Goal: Information Seeking & Learning: Learn about a topic

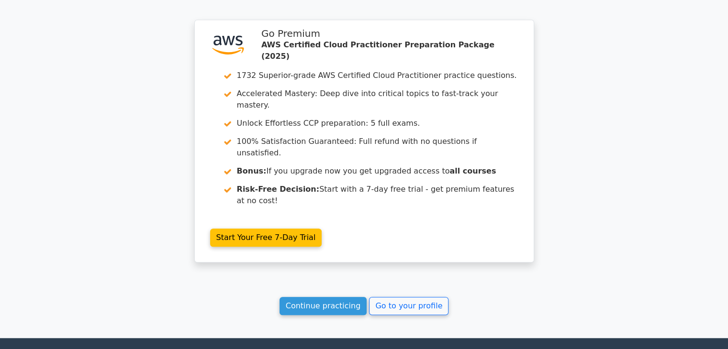
scroll to position [801, 0]
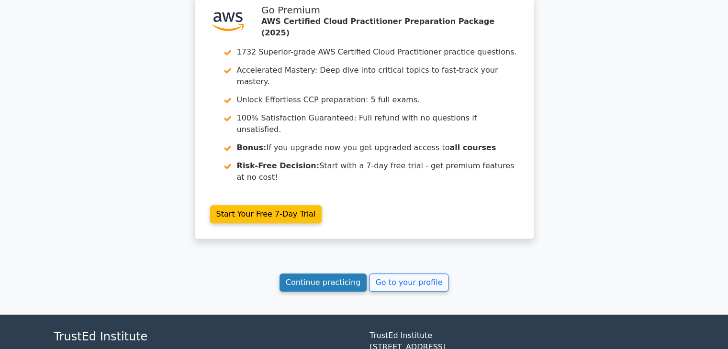
click at [352, 274] on link "Continue practicing" at bounding box center [323, 283] width 88 height 18
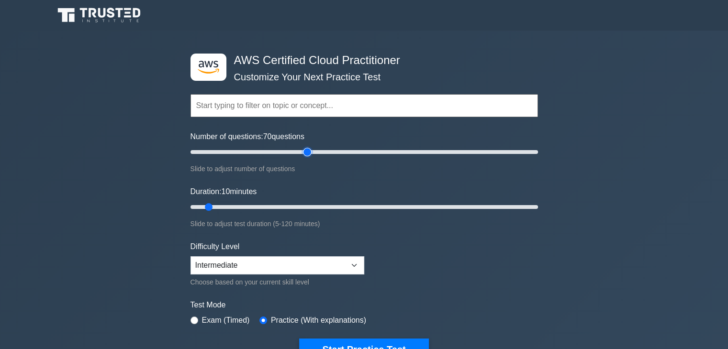
click at [305, 151] on input "Number of questions: 70 questions" at bounding box center [363, 151] width 347 height 11
drag, startPoint x: 305, startPoint y: 151, endPoint x: 241, endPoint y: 156, distance: 63.8
type input "30"
click at [241, 156] on input "Number of questions: 30 questions" at bounding box center [363, 151] width 347 height 11
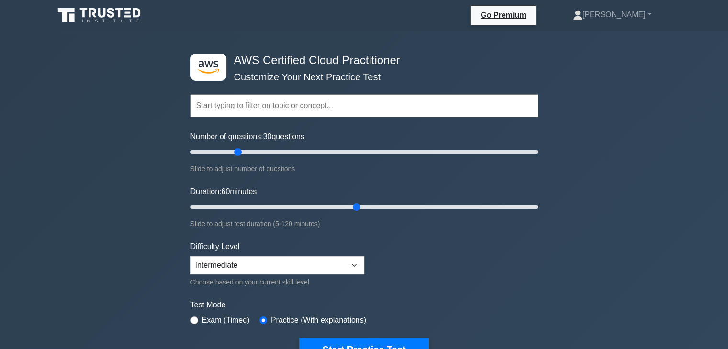
drag, startPoint x: 355, startPoint y: 209, endPoint x: 359, endPoint y: 208, distance: 4.9
click at [359, 208] on input "Duration: 60 minutes" at bounding box center [363, 206] width 347 height 11
drag, startPoint x: 359, startPoint y: 208, endPoint x: 580, endPoint y: 215, distance: 220.7
type input "120"
click at [538, 213] on input "Duration: 120 minutes" at bounding box center [363, 206] width 347 height 11
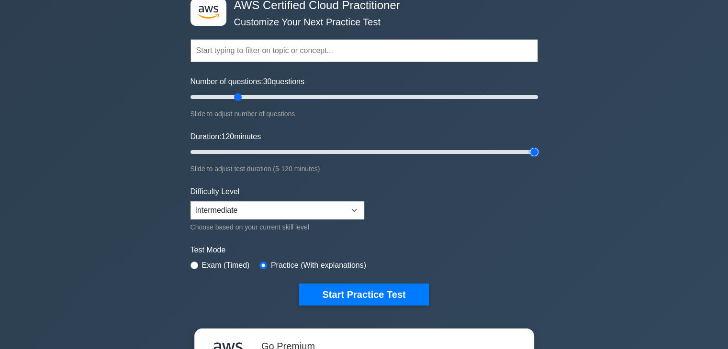
scroll to position [56, 0]
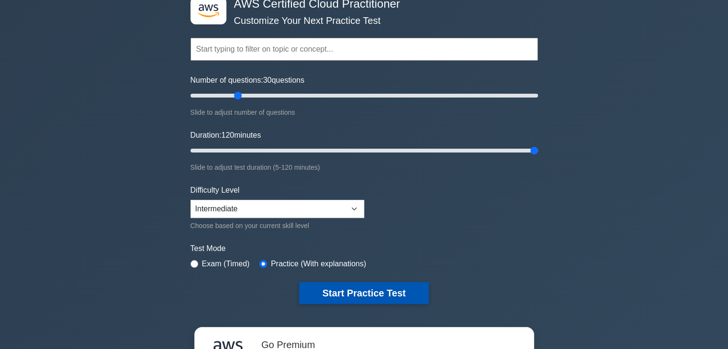
click at [341, 291] on button "Start Practice Test" at bounding box center [363, 293] width 129 height 22
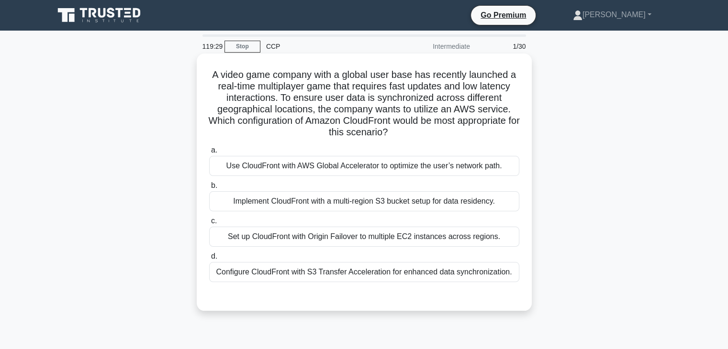
scroll to position [47, 0]
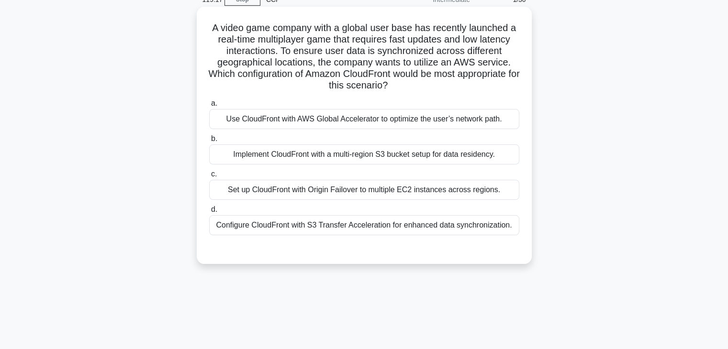
click at [379, 121] on div "Use CloudFront with AWS Global Accelerator to optimize the user’s network path." at bounding box center [364, 119] width 310 height 20
click at [209, 107] on input "a. Use CloudFront with AWS Global Accelerator to optimize the user’s network pa…" at bounding box center [209, 104] width 0 height 6
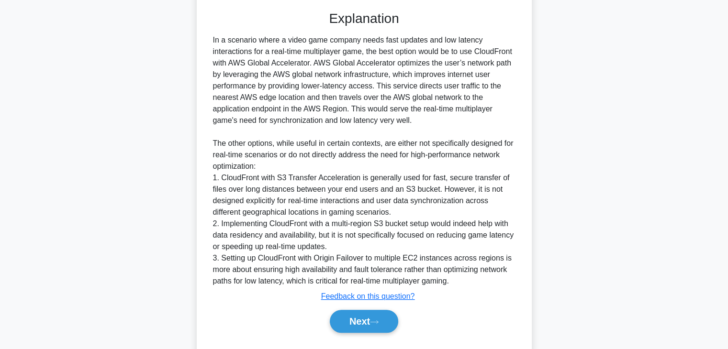
scroll to position [309, 0]
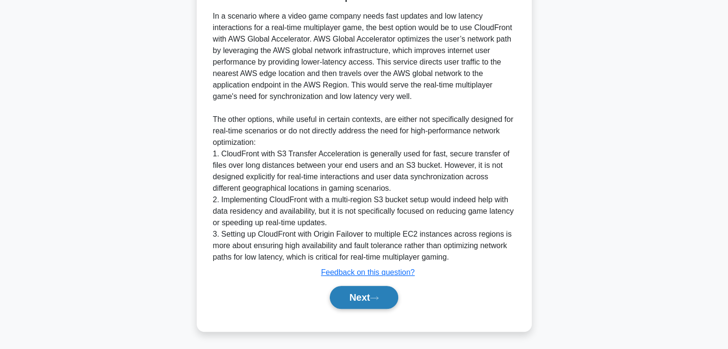
click at [357, 297] on button "Next" at bounding box center [364, 297] width 68 height 23
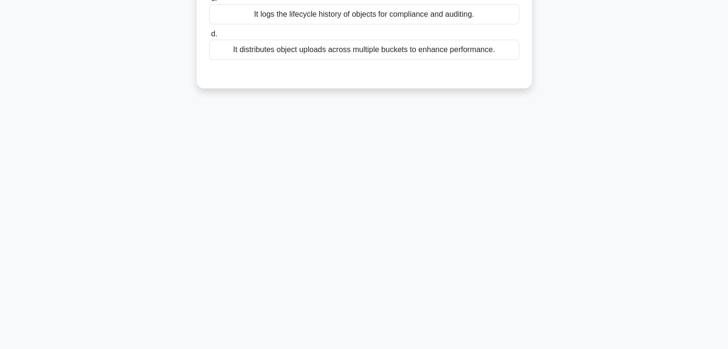
scroll to position [0, 0]
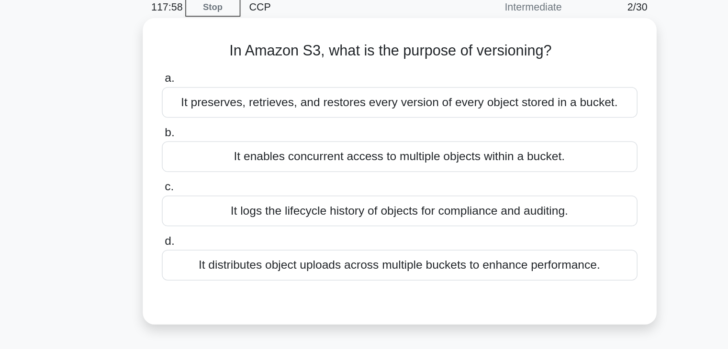
click at [366, 111] on div "It preserves, retrieves, and restores every version of every object stored in a…" at bounding box center [364, 109] width 310 height 20
click at [209, 96] on input "a. It preserves, retrieves, and restores every version of every object stored i…" at bounding box center [209, 93] width 0 height 6
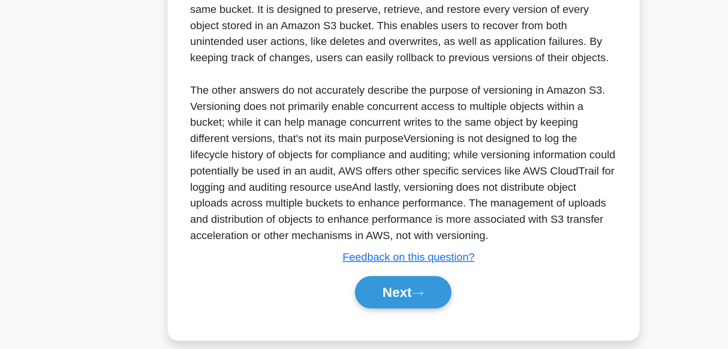
scroll to position [171, 0]
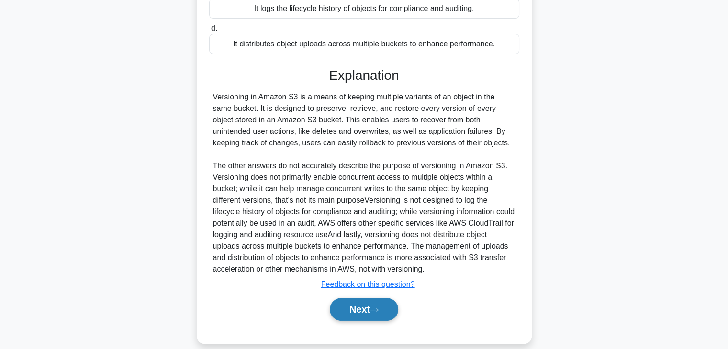
click at [360, 311] on button "Next" at bounding box center [364, 309] width 68 height 23
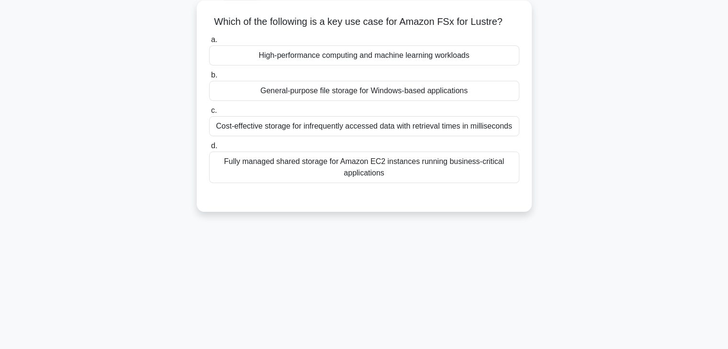
scroll to position [8, 0]
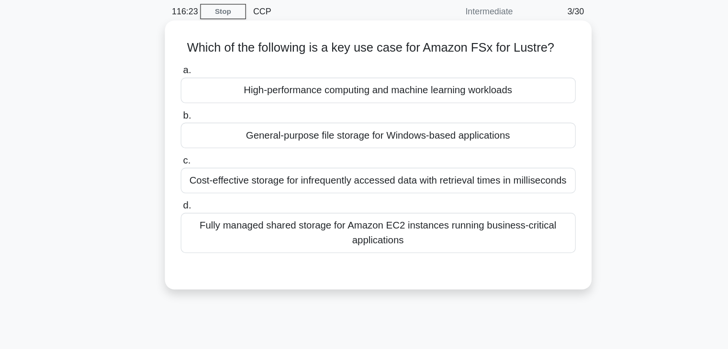
click at [386, 142] on div "General-purpose file storage for Windows-based applications" at bounding box center [364, 136] width 310 height 20
click at [209, 124] on input "b. General-purpose file storage for Windows-based applications" at bounding box center [209, 121] width 0 height 6
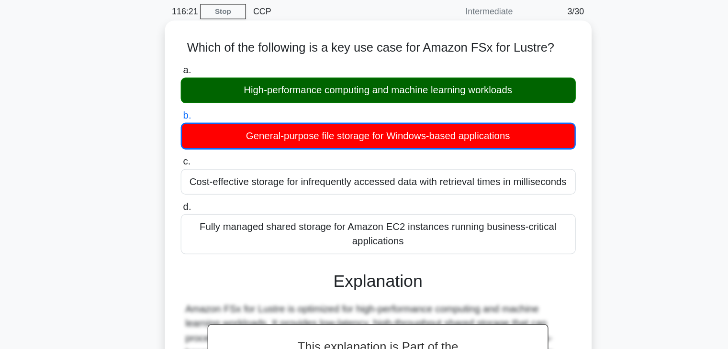
click at [358, 108] on div "High-performance computing and machine learning workloads" at bounding box center [364, 101] width 310 height 20
click at [209, 89] on input "a. High-performance computing and machine learning workloads" at bounding box center [209, 85] width 0 height 6
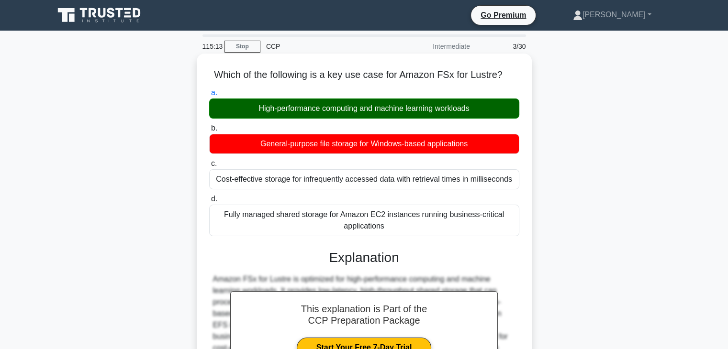
scroll to position [168, 0]
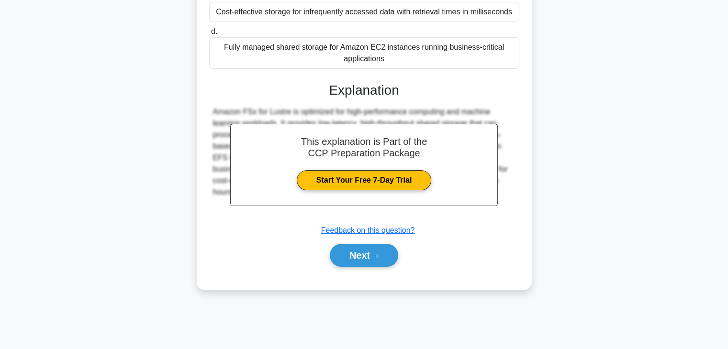
click at [380, 268] on div "Next" at bounding box center [364, 255] width 310 height 31
click at [386, 255] on button "Next" at bounding box center [364, 255] width 68 height 23
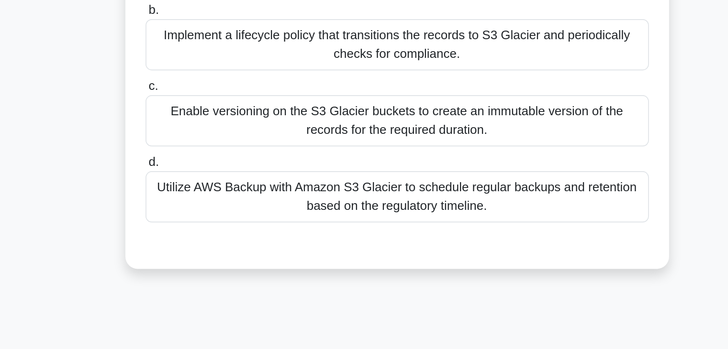
scroll to position [58, 0]
click at [348, 252] on div "Utilize AWS Backup with Amazon S3 Glacier to schedule regular backups and reten…" at bounding box center [364, 255] width 310 height 32
click at [209, 236] on input "d. Utilize AWS Backup with Amazon S3 Glacier to schedule regular backups and re…" at bounding box center [209, 233] width 0 height 6
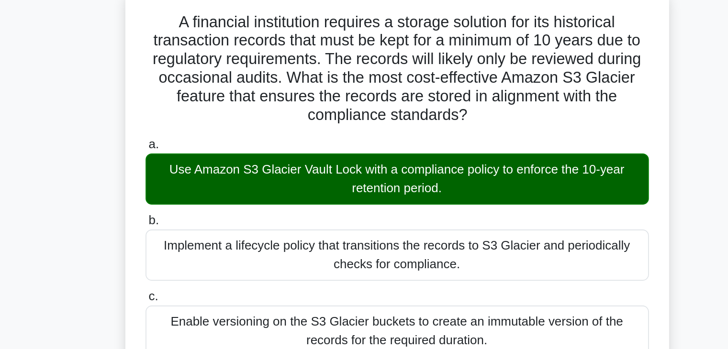
scroll to position [61, 0]
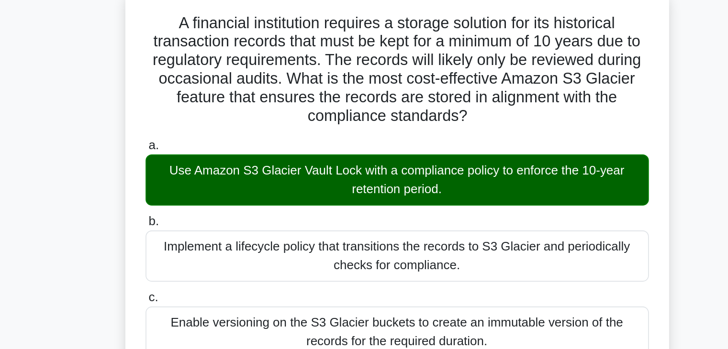
click at [364, 73] on h5 "A financial institution requires a storage solution for its historical transact…" at bounding box center [364, 43] width 312 height 70
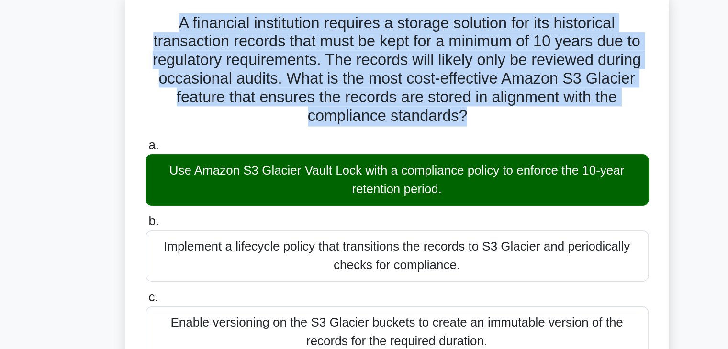
click at [364, 73] on h5 "A financial institution requires a storage solution for its historical transact…" at bounding box center [364, 43] width 312 height 70
copy div "A financial institution requires a storage solution for its historical transact…"
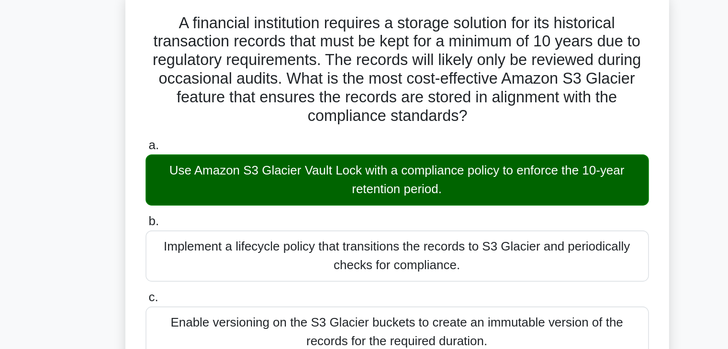
click at [293, 104] on div "Use Amazon S3 Glacier Vault Lock with a compliance policy to enforce the 10-yea…" at bounding box center [364, 111] width 310 height 32
click at [209, 93] on input "a. Use Amazon S3 Glacier Vault Lock with a compliance policy to enforce the 10-…" at bounding box center [209, 90] width 0 height 6
click at [293, 104] on div "Use Amazon S3 Glacier Vault Lock with a compliance policy to enforce the 10-yea…" at bounding box center [364, 111] width 310 height 32
click at [209, 93] on input "a. Use Amazon S3 Glacier Vault Lock with a compliance policy to enforce the 10-…" at bounding box center [209, 90] width 0 height 6
click at [293, 104] on div "Use Amazon S3 Glacier Vault Lock with a compliance policy to enforce the 10-yea…" at bounding box center [364, 111] width 310 height 32
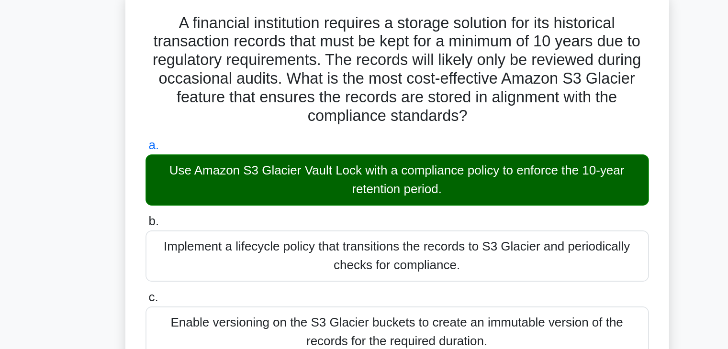
click at [209, 93] on input "a. Use Amazon S3 Glacier Vault Lock with a compliance policy to enforce the 10-…" at bounding box center [209, 90] width 0 height 6
click at [293, 104] on div "Use Amazon S3 Glacier Vault Lock with a compliance policy to enforce the 10-yea…" at bounding box center [364, 111] width 310 height 32
click at [209, 93] on input "a. Use Amazon S3 Glacier Vault Lock with a compliance policy to enforce the 10-…" at bounding box center [209, 90] width 0 height 6
copy div "Use Amazon S3 Glacier Vault Lock with a compliance policy to enforce the 10-yea…"
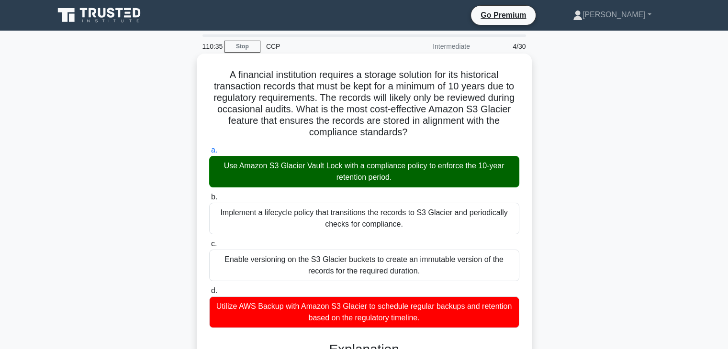
scroll to position [275, 0]
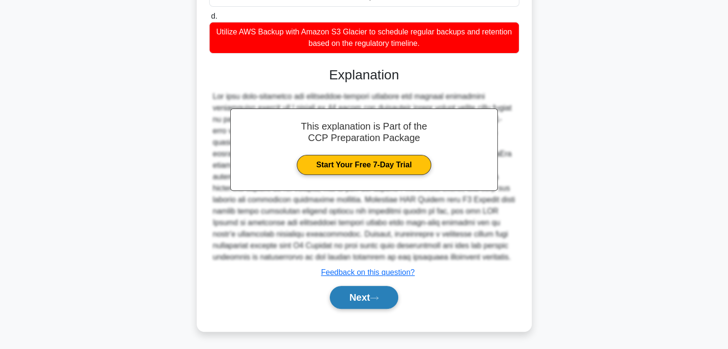
click at [365, 307] on button "Next" at bounding box center [364, 297] width 68 height 23
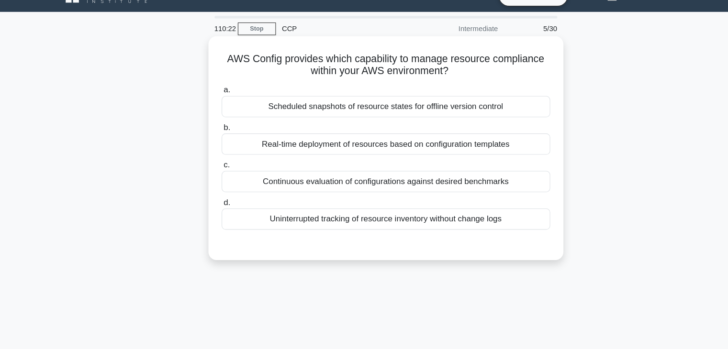
scroll to position [0, 0]
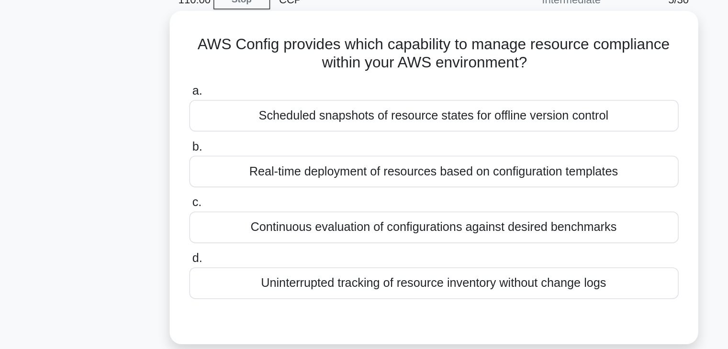
click at [252, 75] on h5 "AWS Config provides which capability to manage resource compliance within your …" at bounding box center [364, 81] width 312 height 24
copy h5 "Config"
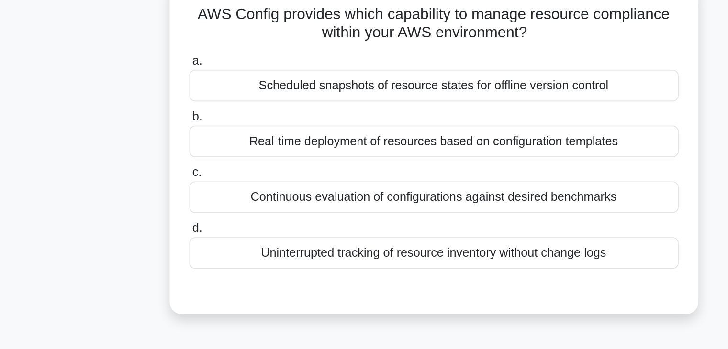
click at [328, 185] on div "Continuous evaluation of configurations against desired benchmarks" at bounding box center [364, 191] width 310 height 20
click at [209, 179] on input "c. Continuous evaluation of configurations against desired benchmarks" at bounding box center [209, 175] width 0 height 6
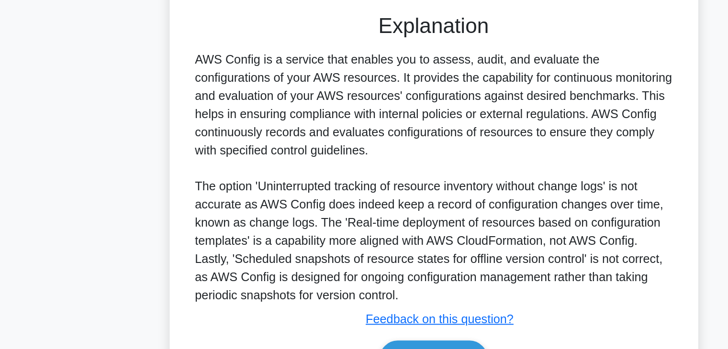
scroll to position [149, 0]
click at [237, 155] on div "AWS Config is a service that enables you to assess, audit, and evaluate the con…" at bounding box center [364, 205] width 302 height 161
copy div "evaluation"
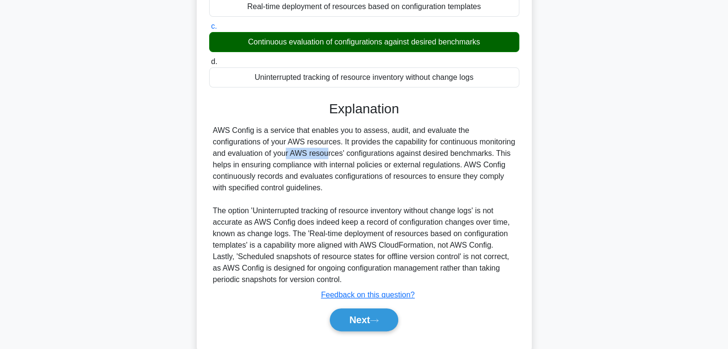
scroll to position [171, 0]
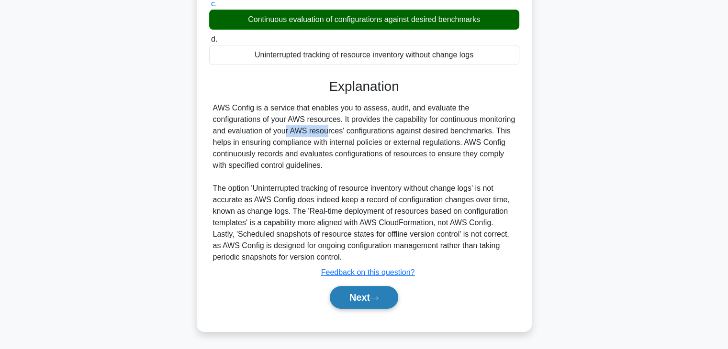
click at [366, 297] on button "Next" at bounding box center [364, 297] width 68 height 23
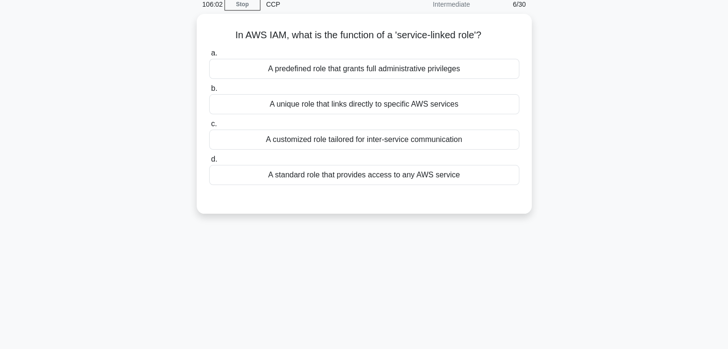
scroll to position [0, 0]
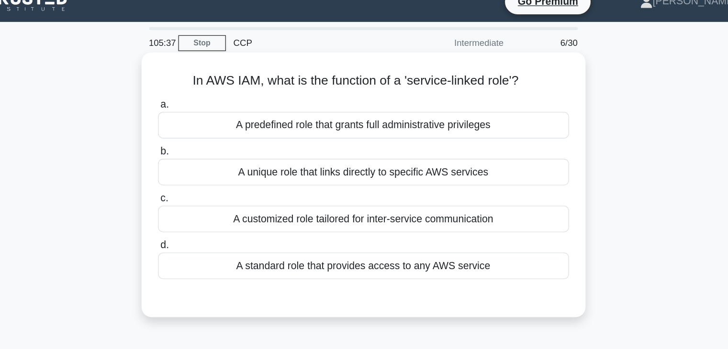
click at [346, 149] on div "A unique role that links directly to specific AWS services" at bounding box center [364, 144] width 310 height 20
click at [209, 132] on input "b. A unique role that links directly to specific AWS services" at bounding box center [209, 128] width 0 height 6
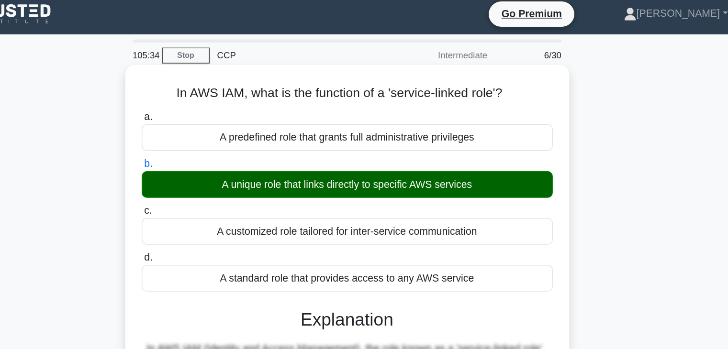
scroll to position [4, 0]
click at [469, 75] on h5 "In AWS IAM, what is the function of a 'service-linked role'? .spinner_0XTQ{tran…" at bounding box center [364, 71] width 312 height 12
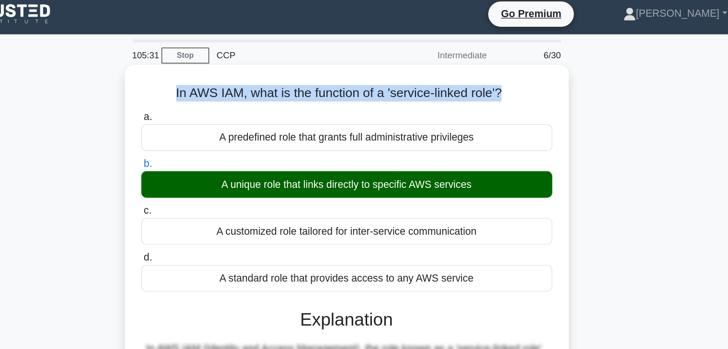
click at [469, 75] on h5 "In AWS IAM, what is the function of a 'service-linked role'? .spinner_0XTQ{tran…" at bounding box center [364, 71] width 312 height 12
copy div "In AWS IAM, what is the function of a 'service-linked role'? .spinner_0XTQ{tran…"
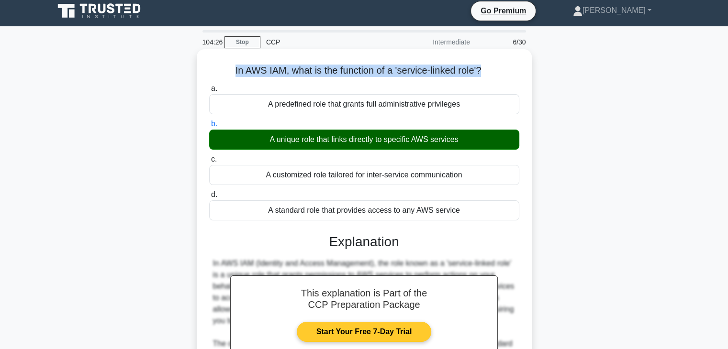
scroll to position [168, 0]
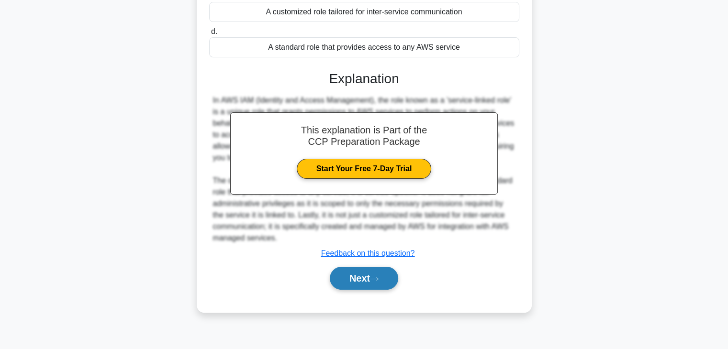
click at [373, 272] on button "Next" at bounding box center [364, 278] width 68 height 23
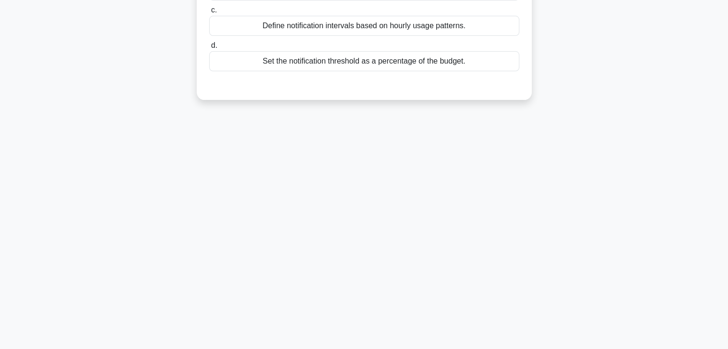
scroll to position [0, 0]
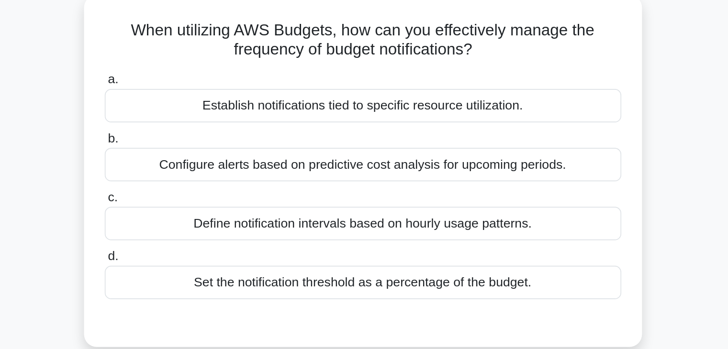
click at [316, 227] on div "Set the notification threshold as a percentage of the budget." at bounding box center [364, 226] width 310 height 20
click at [209, 214] on input "d. Set the notification threshold as a percentage of the budget." at bounding box center [209, 211] width 0 height 6
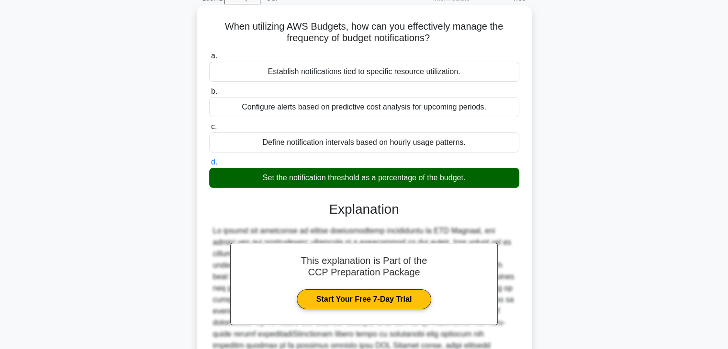
scroll to position [42, 0]
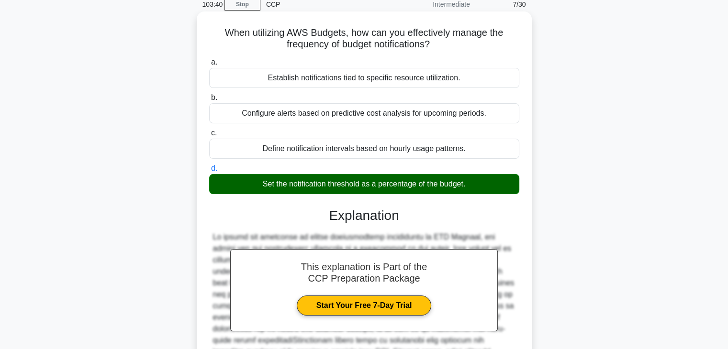
click at [351, 41] on h5 "When utilizing AWS Budgets, how can you effectively manage the frequency of bud…" at bounding box center [364, 39] width 312 height 24
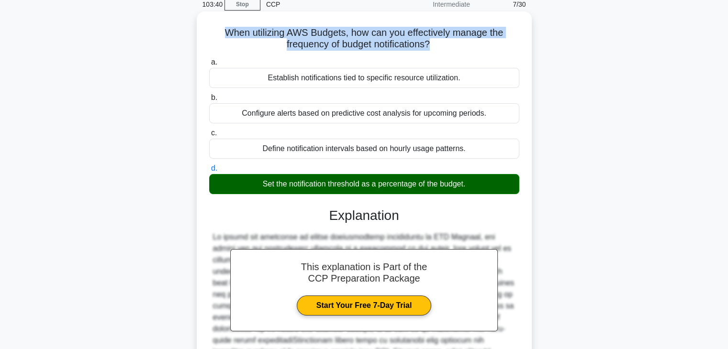
click at [351, 41] on h5 "When utilizing AWS Budgets, how can you effectively manage the frequency of bud…" at bounding box center [364, 39] width 312 height 24
copy div "When utilizing AWS Budgets, how can you effectively manage the frequency of bud…"
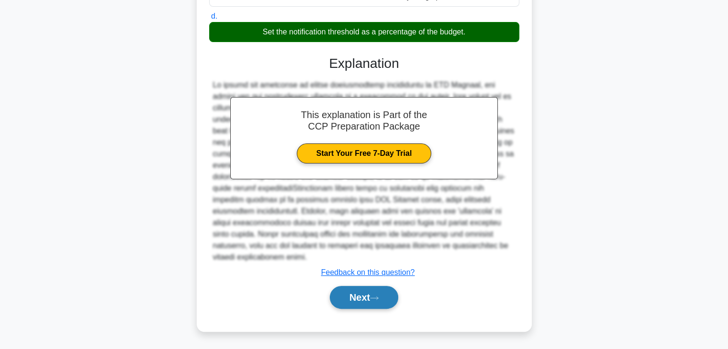
click at [380, 294] on button "Next" at bounding box center [364, 297] width 68 height 23
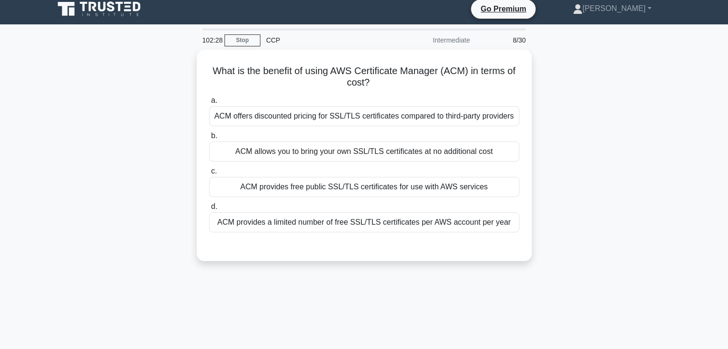
scroll to position [4, 0]
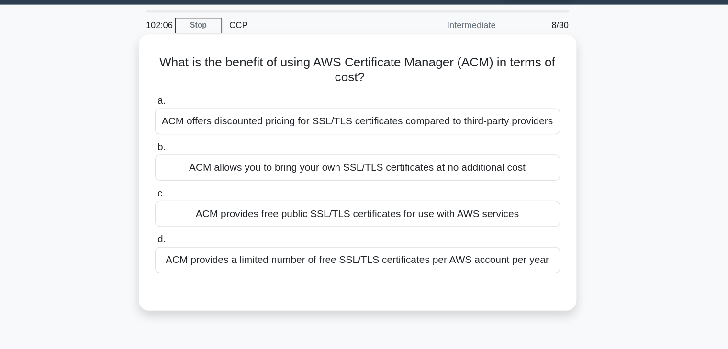
click at [413, 186] on div "ACM provides free public SSL/TLS certificates for use with AWS services" at bounding box center [364, 187] width 310 height 20
click at [209, 175] on input "c. ACM provides free public SSL/TLS certificates for use with AWS services" at bounding box center [209, 171] width 0 height 6
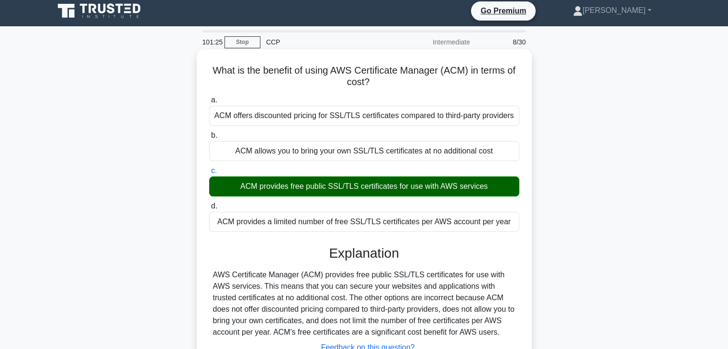
scroll to position [0, 0]
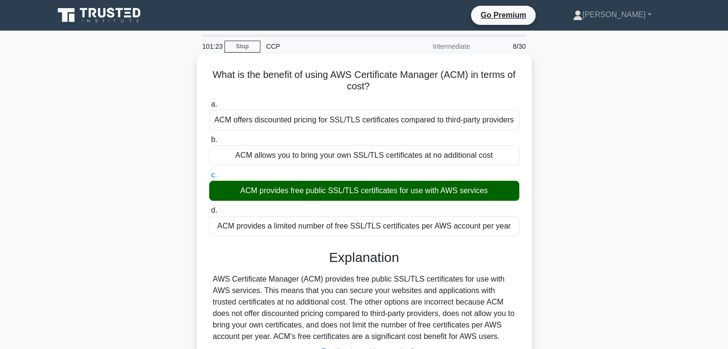
drag, startPoint x: 400, startPoint y: 95, endPoint x: 197, endPoint y: 79, distance: 203.1
click at [197, 79] on div "What is the benefit of using AWS Certificate Manager (ACM) in terms of cost? .s…" at bounding box center [364, 233] width 335 height 358
copy h5 "What is the benefit of using AWS Certificate Manager (ACM) in terms of cost?"
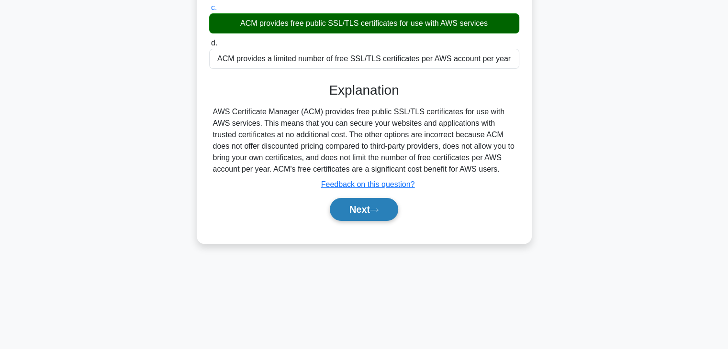
click at [339, 201] on button "Next" at bounding box center [364, 209] width 68 height 23
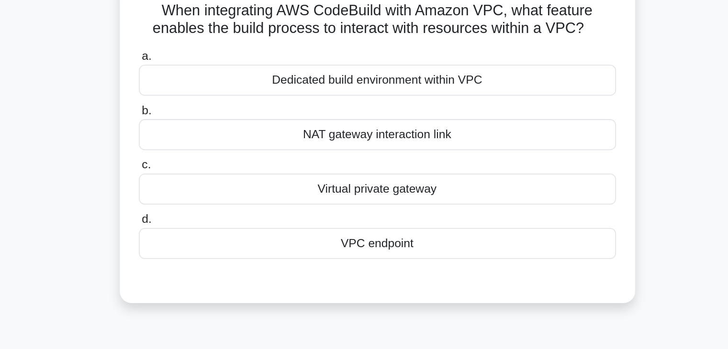
scroll to position [0, 0]
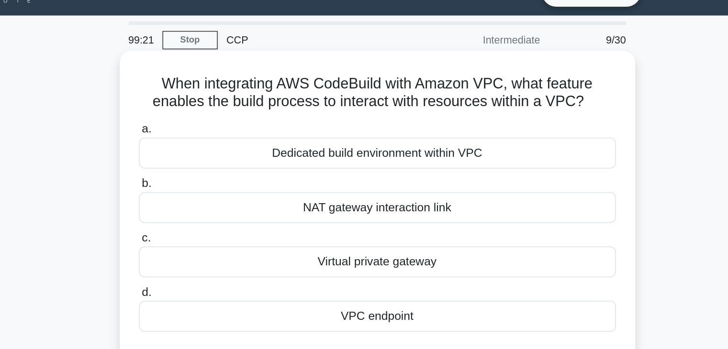
click at [324, 193] on div "Virtual private gateway" at bounding box center [364, 191] width 310 height 20
click at [209, 179] on input "c. Virtual private gateway" at bounding box center [209, 175] width 0 height 6
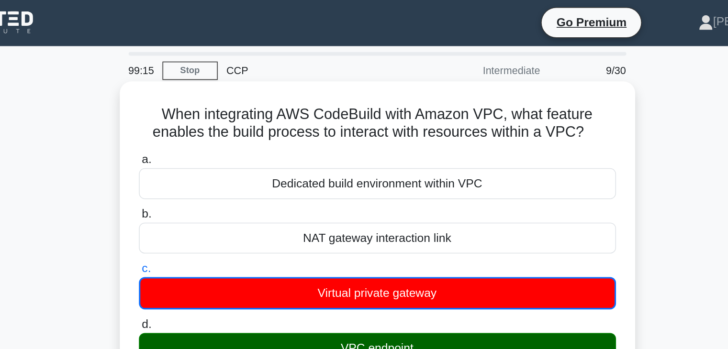
drag, startPoint x: 502, startPoint y: 85, endPoint x: 213, endPoint y: 75, distance: 288.8
click at [213, 75] on h5 "When integrating AWS CodeBuild with Amazon VPC, what feature enables the build …" at bounding box center [364, 81] width 312 height 24
copy h5 "When integrating AWS CodeBuild with Amazon VPC, what feature enables the build …"
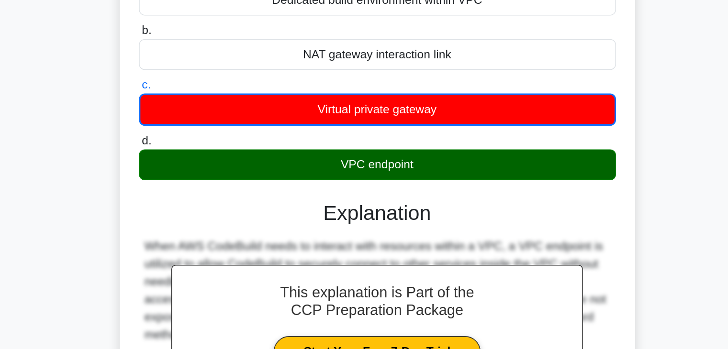
click at [363, 231] on div "VPC endpoint" at bounding box center [364, 227] width 310 height 20
click at [209, 215] on input "d. VPC endpoint" at bounding box center [209, 212] width 0 height 6
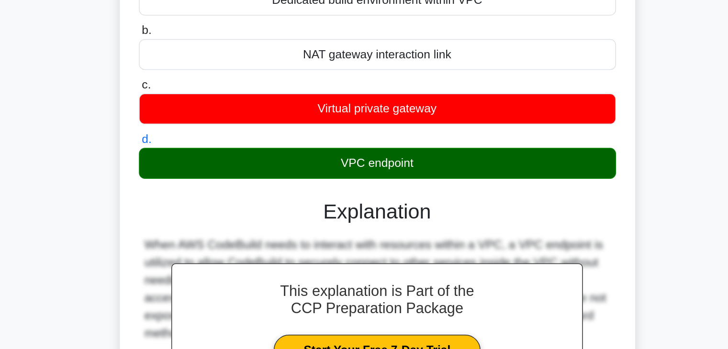
click at [363, 231] on div "VPC endpoint" at bounding box center [364, 226] width 310 height 20
click at [209, 214] on input "d. VPC endpoint" at bounding box center [209, 211] width 0 height 6
click at [363, 231] on div "VPC endpoint" at bounding box center [364, 226] width 310 height 20
click at [209, 214] on input "d. VPC endpoint" at bounding box center [209, 211] width 0 height 6
copy div "VPC endpoint"
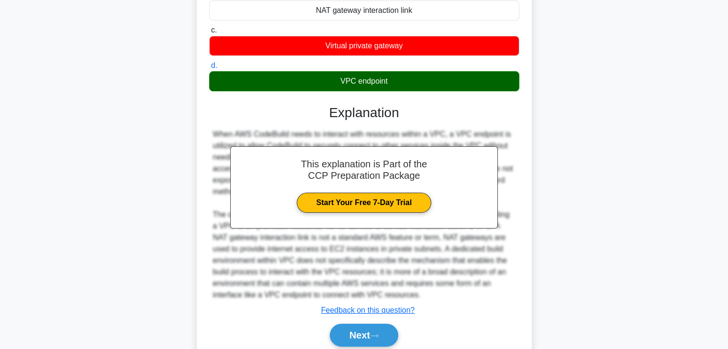
scroll to position [183, 0]
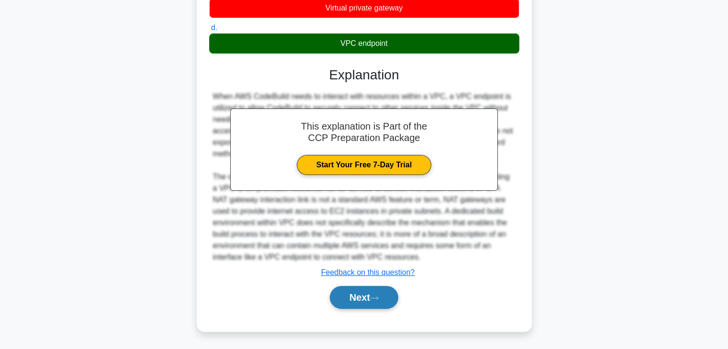
click at [347, 293] on button "Next" at bounding box center [364, 297] width 68 height 23
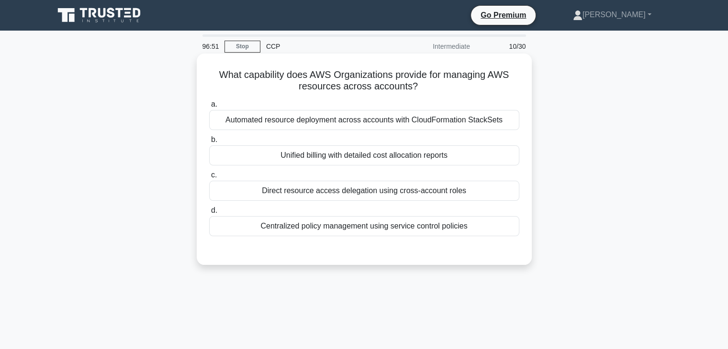
scroll to position [0, 0]
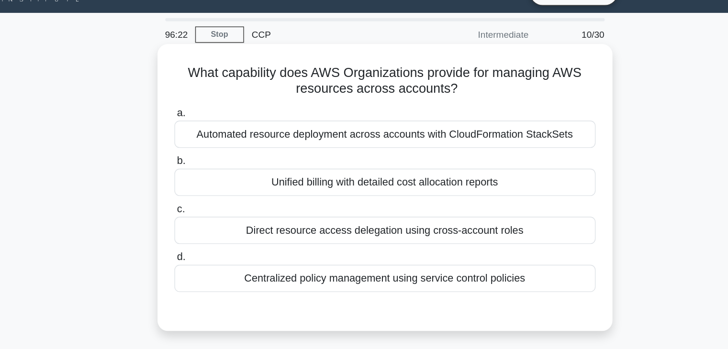
click at [324, 222] on div "Centralized policy management using service control policies" at bounding box center [364, 226] width 310 height 20
click at [209, 214] on input "d. Centralized policy management using service control policies" at bounding box center [209, 211] width 0 height 6
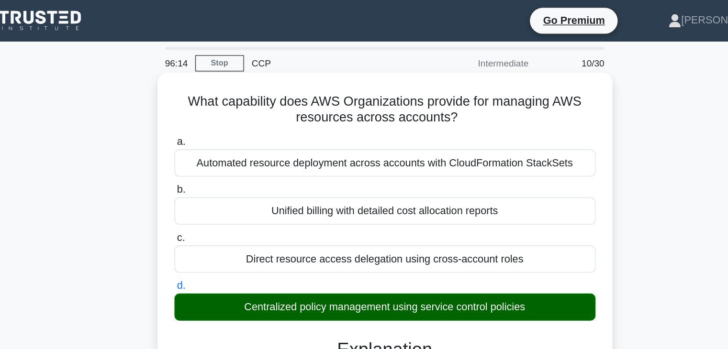
click at [419, 90] on icon ".spinner_0XTQ{transform-origin:center;animation:spinner_y6GP .75s linear infini…" at bounding box center [423, 86] width 11 height 11
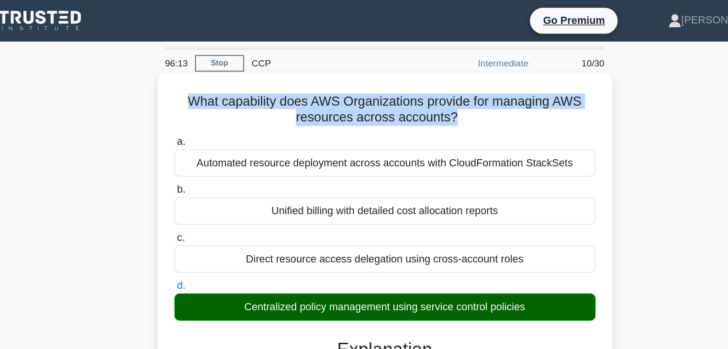
drag, startPoint x: 419, startPoint y: 90, endPoint x: 199, endPoint y: 76, distance: 220.6
click at [199, 76] on div "What capability does AWS Organizations provide for managing AWS resources acros…" at bounding box center [364, 319] width 335 height 530
copy div "What capability does AWS Organizations provide for managing AWS resources acros…"
